Goal: Find specific page/section: Find specific page/section

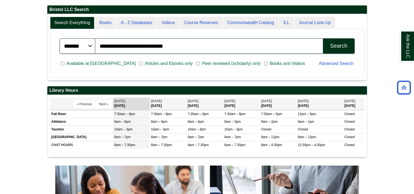
click at [330, 45] on div "Search" at bounding box center [338, 46] width 17 height 6
